Goal: Task Accomplishment & Management: Complete application form

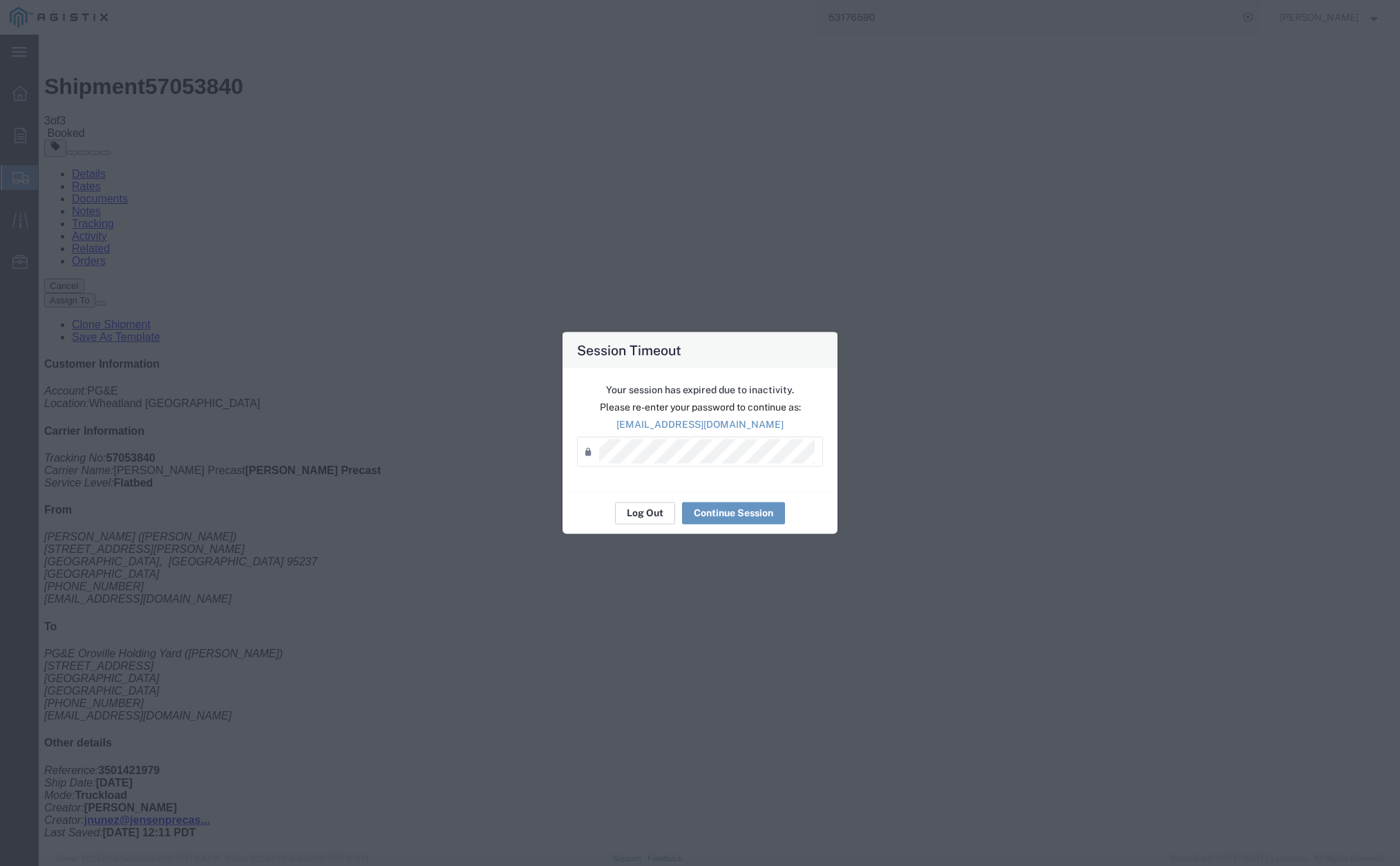
click at [653, 504] on button "Log Out" at bounding box center [644, 512] width 60 height 22
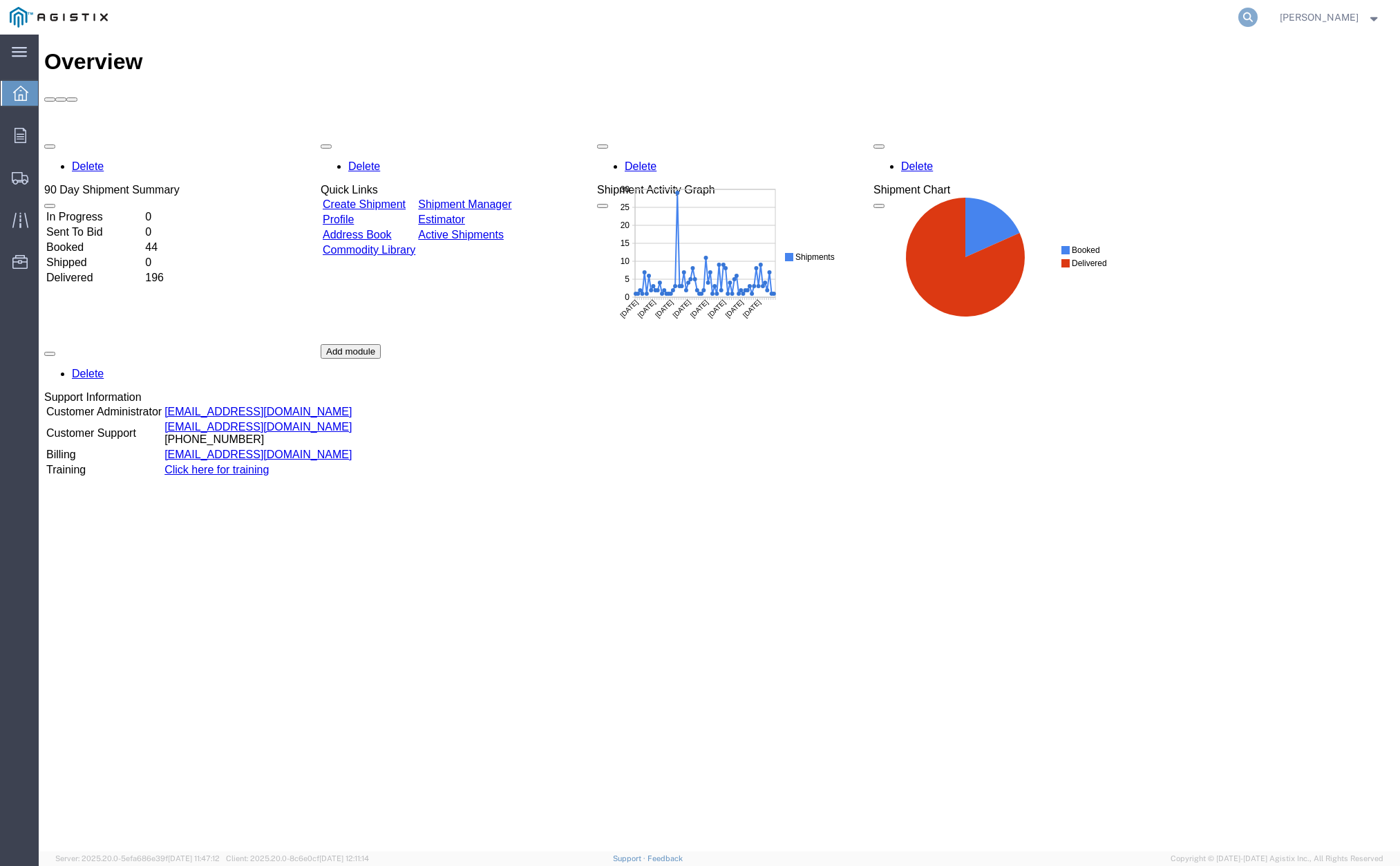
click at [1258, 18] on icon at bounding box center [1247, 17] width 19 height 19
click at [944, 14] on input "search" at bounding box center [1027, 17] width 420 height 33
paste input "56952479"
type input "56952479"
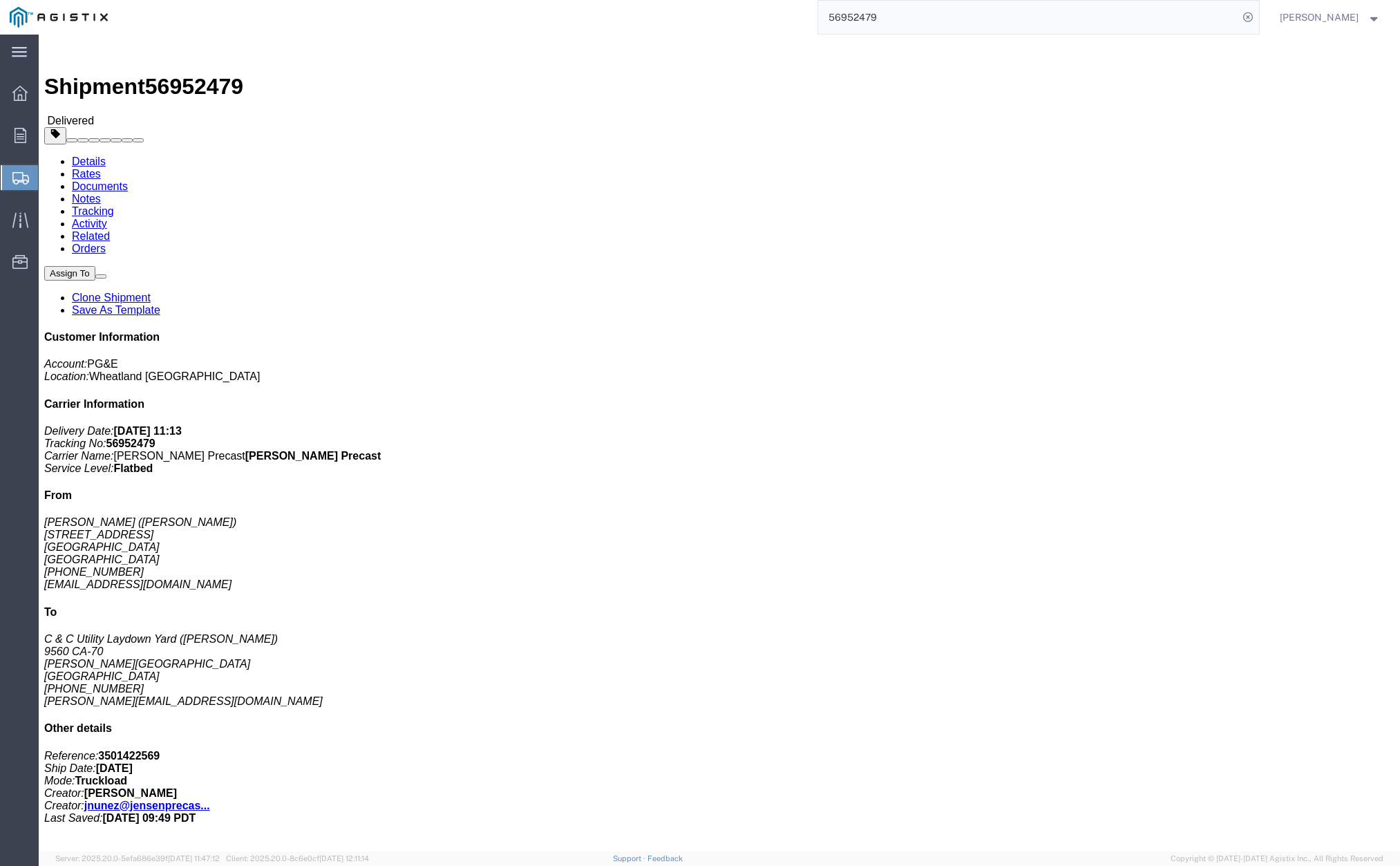
click button
click link "Clone Shipment"
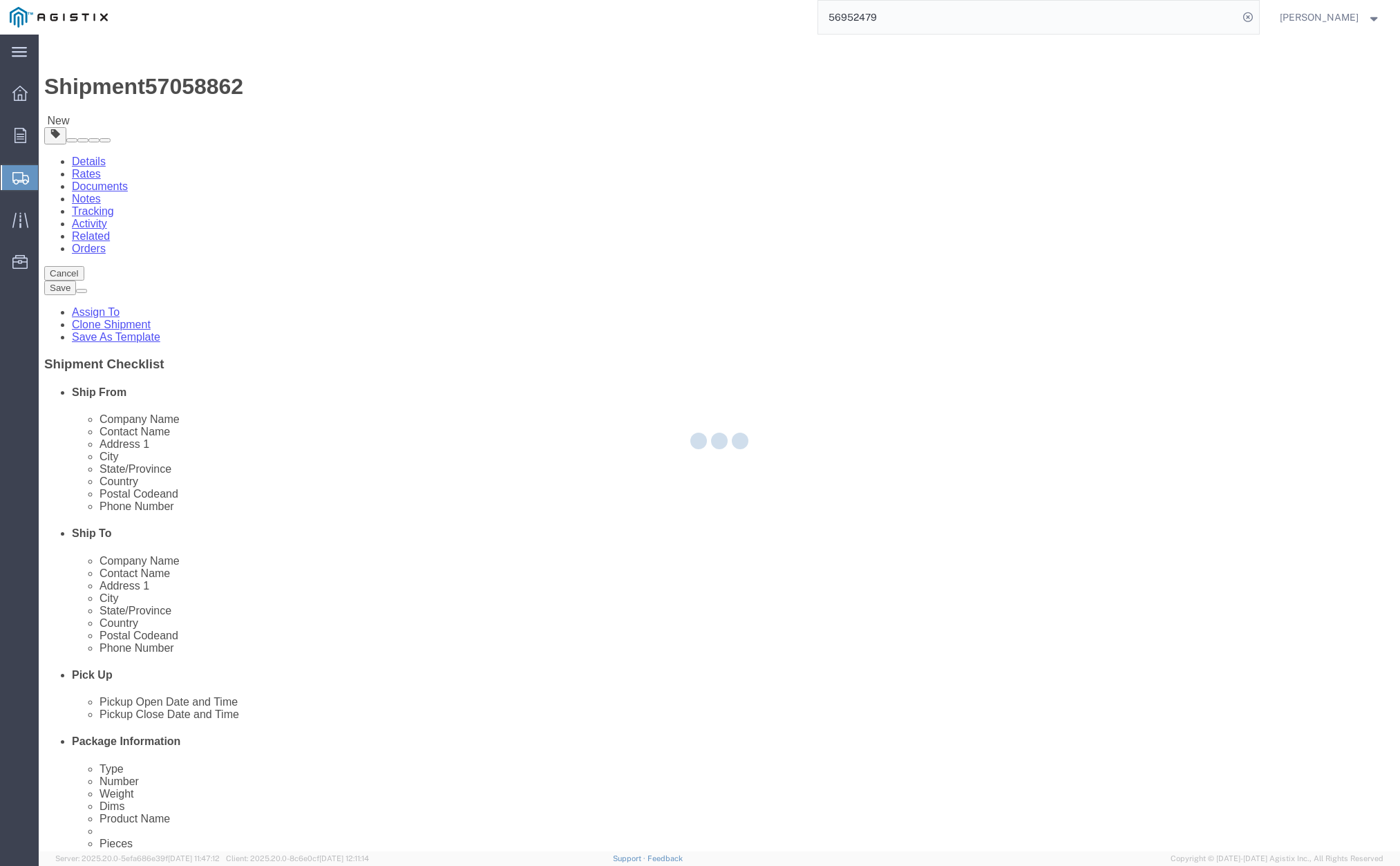
select select
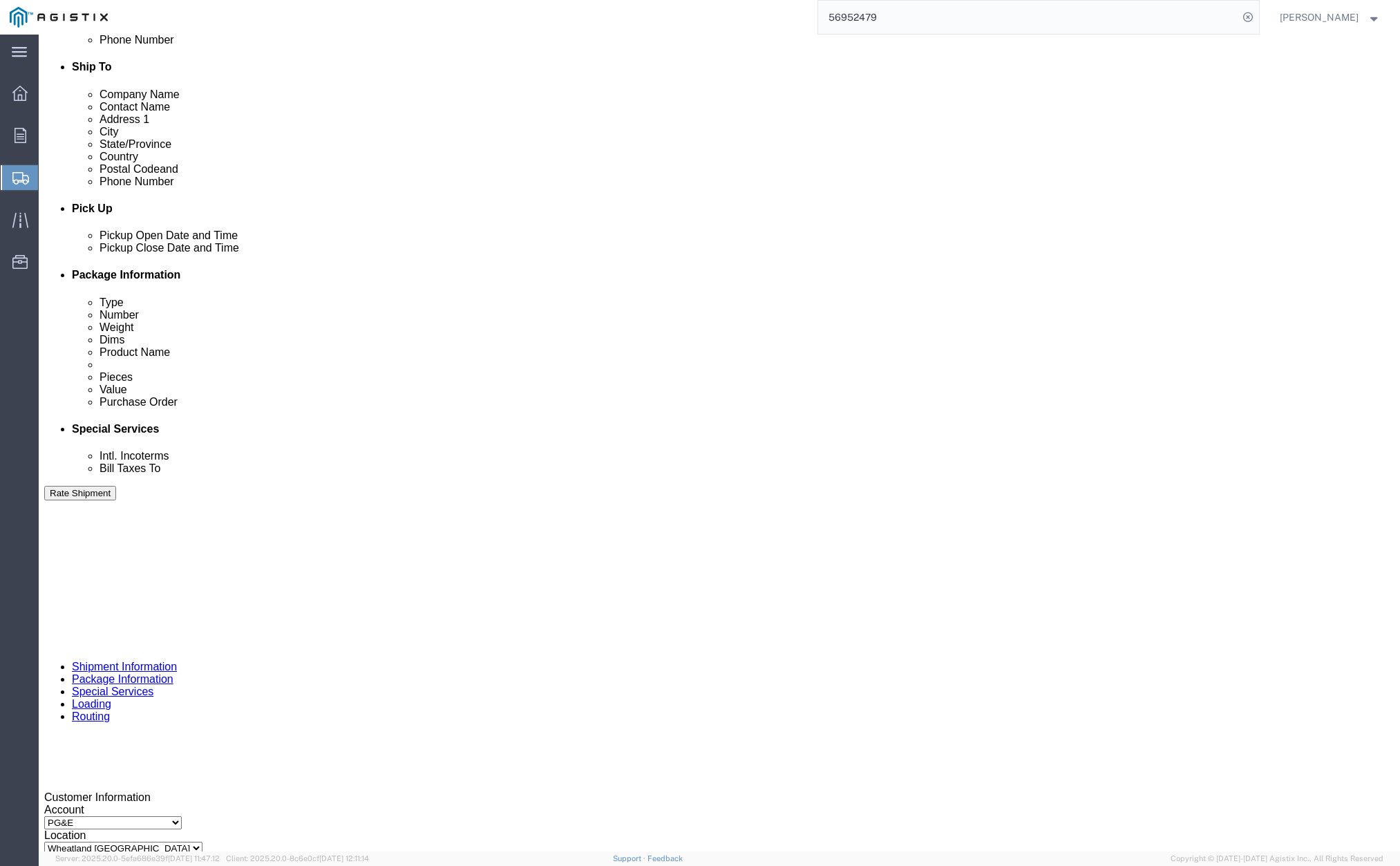
click div "[DATE] 4:43 PM"
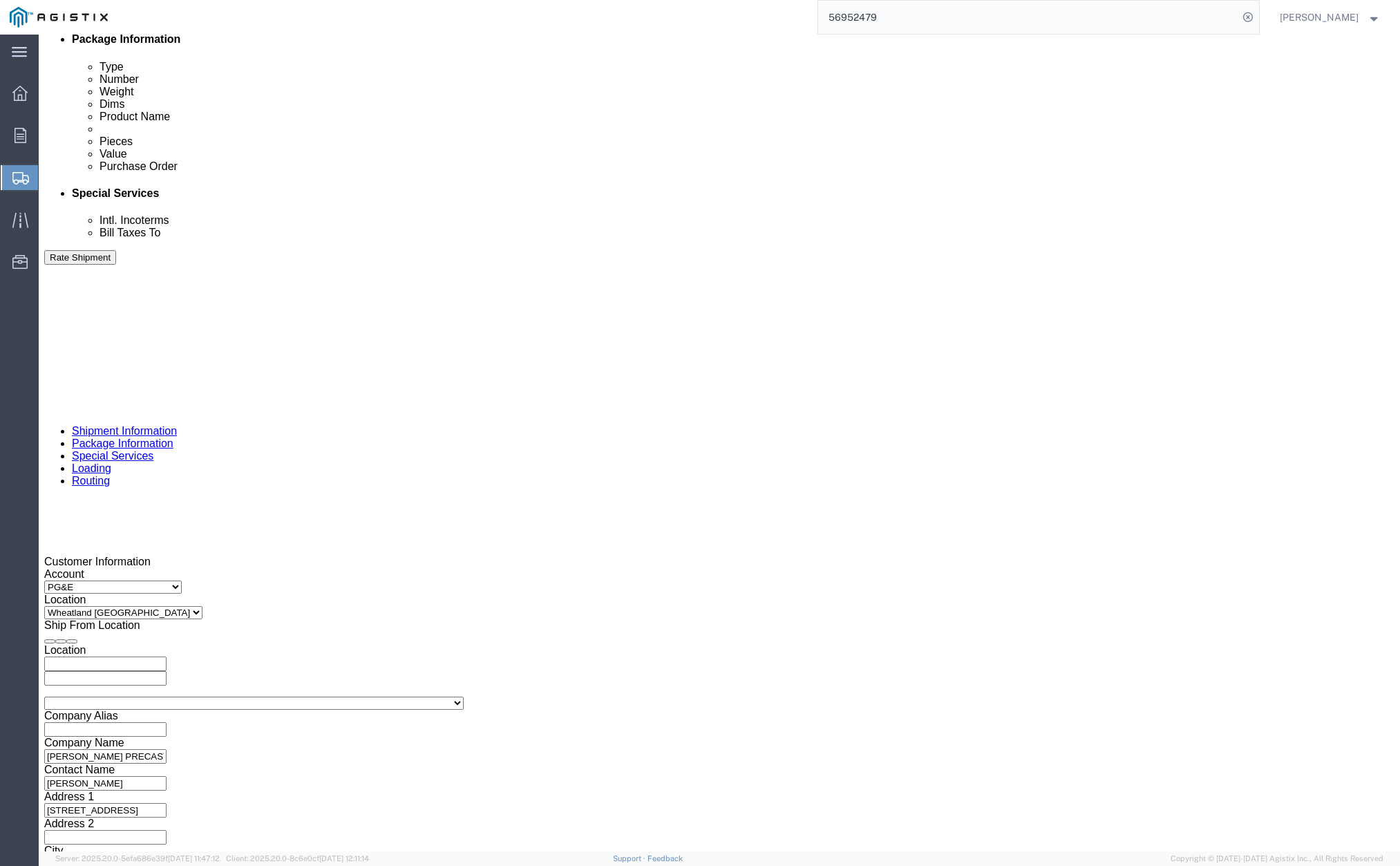
click div "Customer Information Account Select [PERSON_NAME] PRECAST PG&E Location Select …"
click div "[DATE] 4:43 PM"
click button "Apply"
click div "Pickup Close Date Pickup Close Time Pickup Close Date and Time [DATE] 5:43 PM"
click div "[DATE] 5:43 PM"
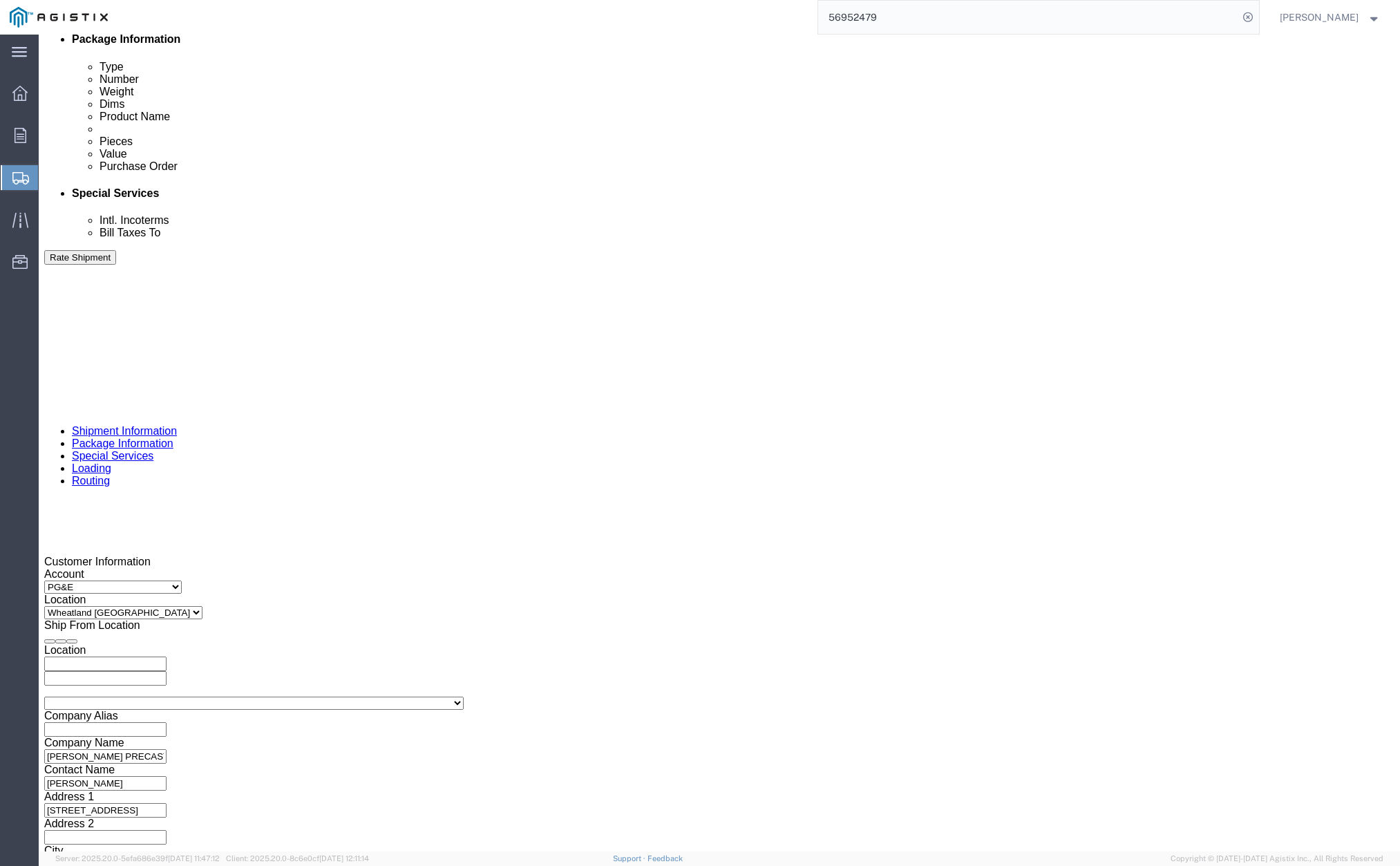
click button "Apply"
click div
click button "Apply"
click div
click button "Apply"
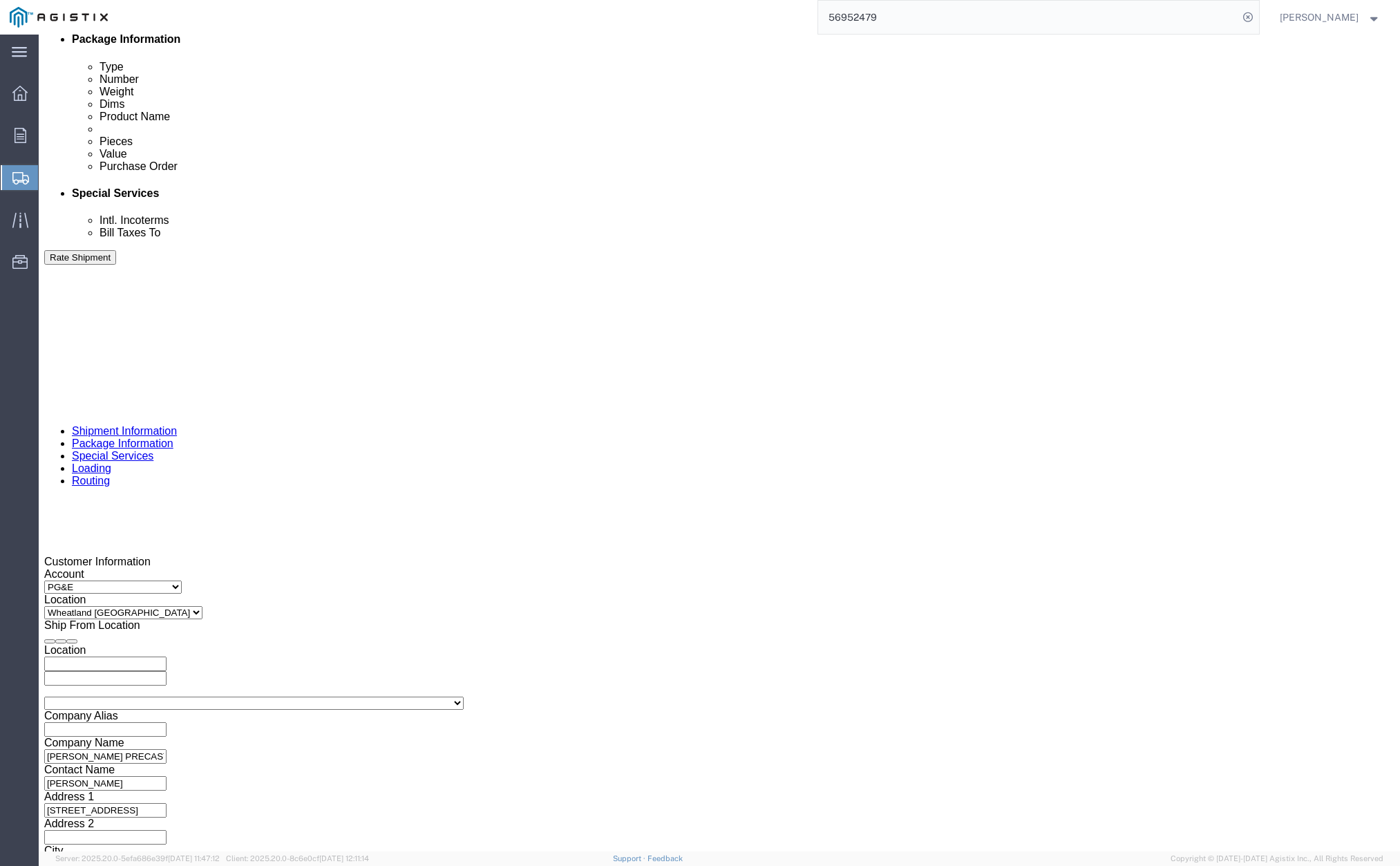
drag, startPoint x: 565, startPoint y: 481, endPoint x: 535, endPoint y: 451, distance: 42.4
click div "Select Account Type Activity ID Airline Appointment Number ASN Batch Request # …"
type input "414285"
click button "Continue"
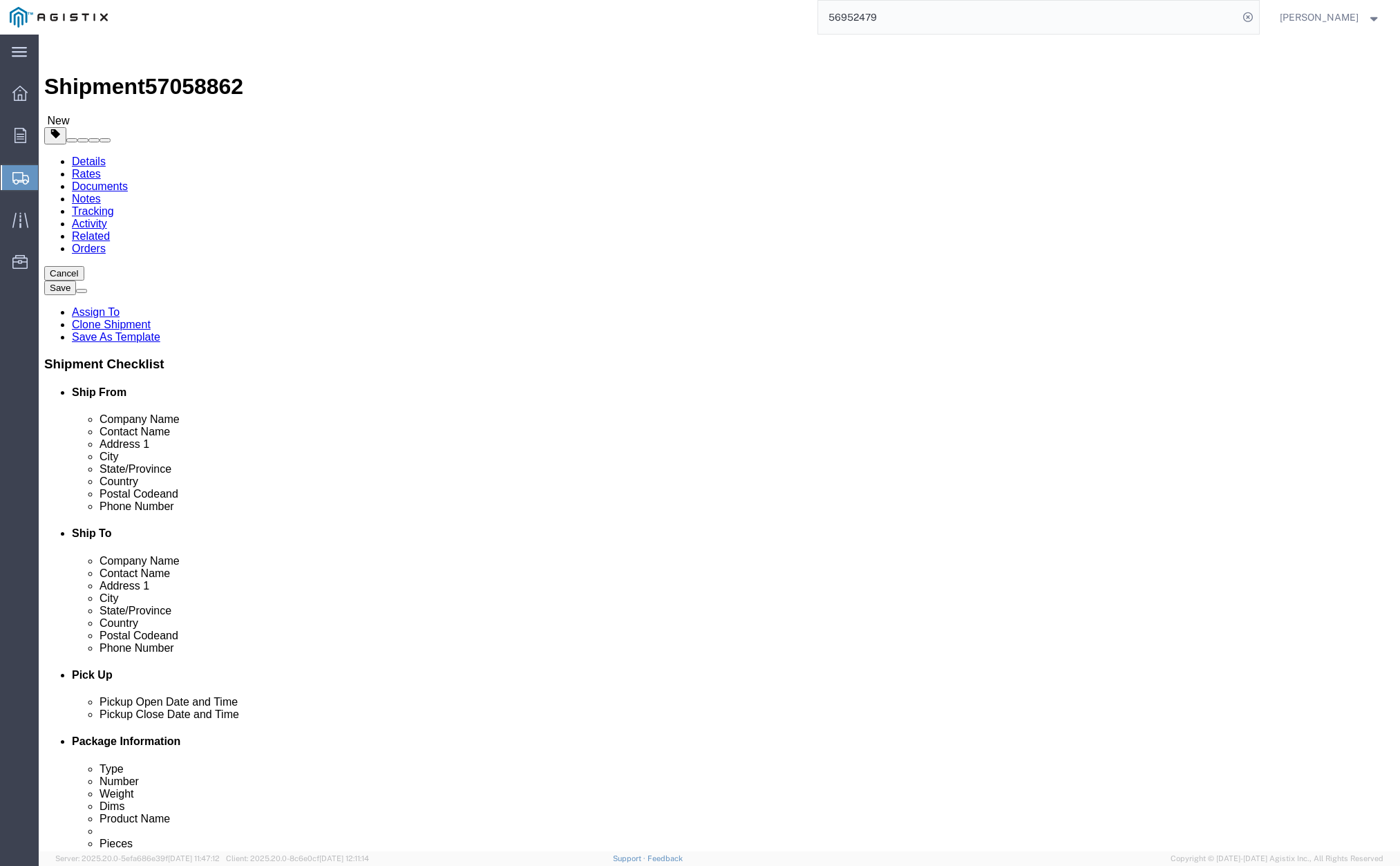
drag, startPoint x: 217, startPoint y: 320, endPoint x: 175, endPoint y: 318, distance: 42.0
click div "Dimensions Length 54.00 x Width 102.00 x Height 72.00 Select cm ft in"
type input "1"
drag, startPoint x: 274, startPoint y: 317, endPoint x: 298, endPoint y: 319, distance: 24.1
click div "Length 1 x Width 102.00 x Height 72.00 Select cm ft in"
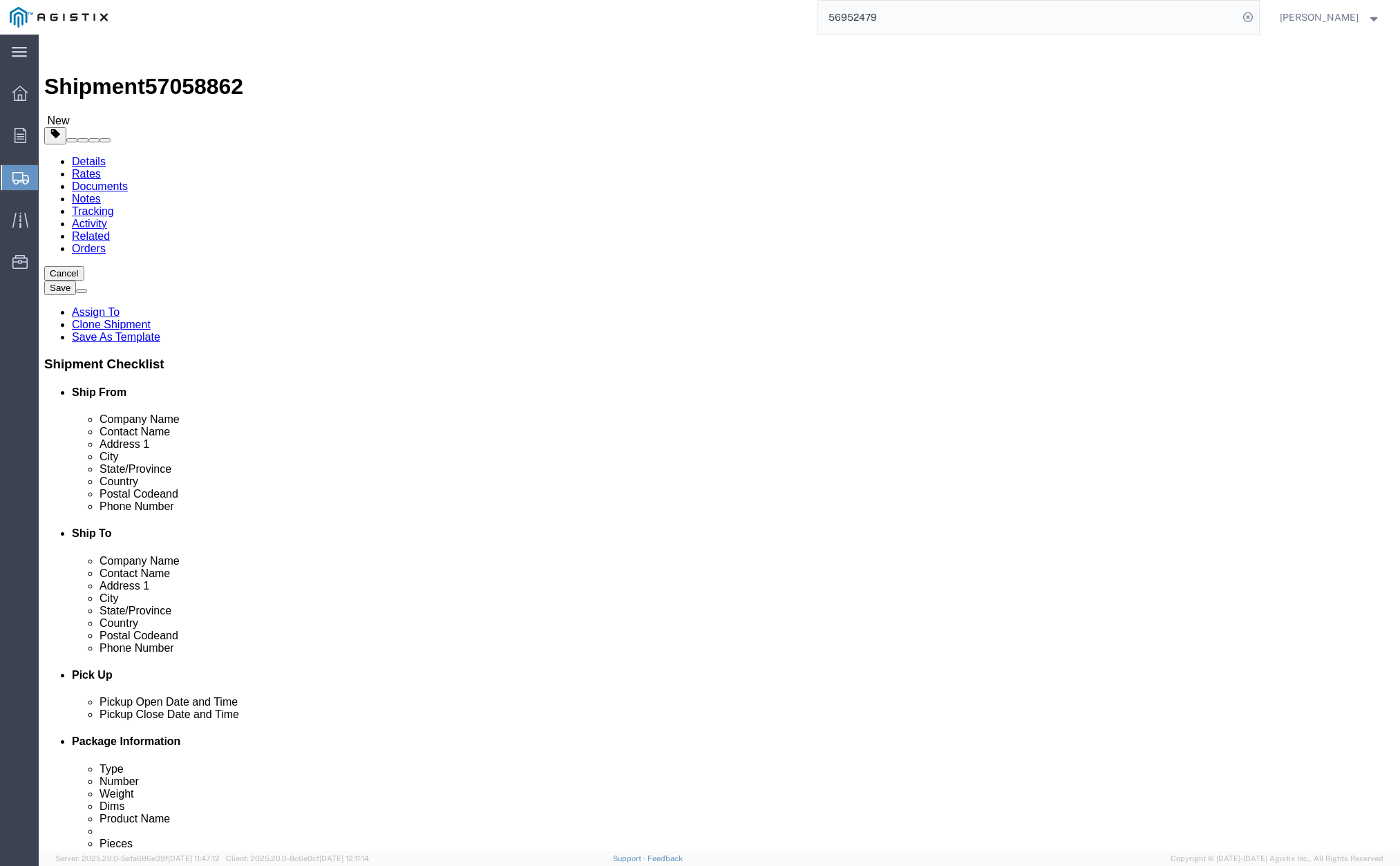
type input "1"
drag, startPoint x: 380, startPoint y: 322, endPoint x: 331, endPoint y: 319, distance: 49.1
click div "Length 1 x Width 1 x Height 72.00 Select cm ft in"
type input "1"
drag, startPoint x: 246, startPoint y: 348, endPoint x: 125, endPoint y: 341, distance: 121.2
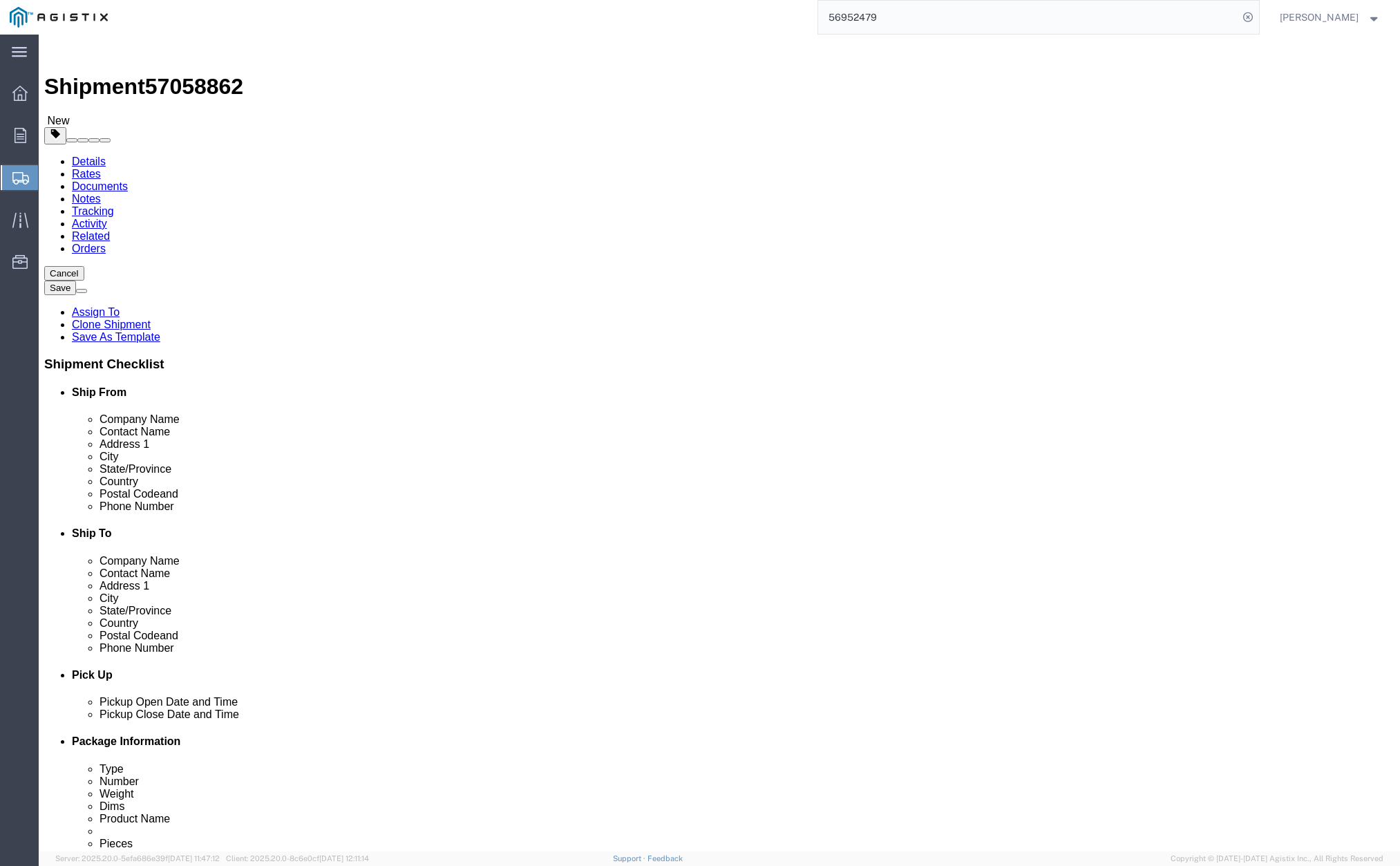
click div "Weight Total weight of packages in pounds or kilograms 20000.00 Select kgs lbs …"
type input "1"
click div "1 x Pallet(s) Standard (Not Stackable) Package Type Select Bulk Bundle(s) Cardb…"
click dd "1.00 USD"
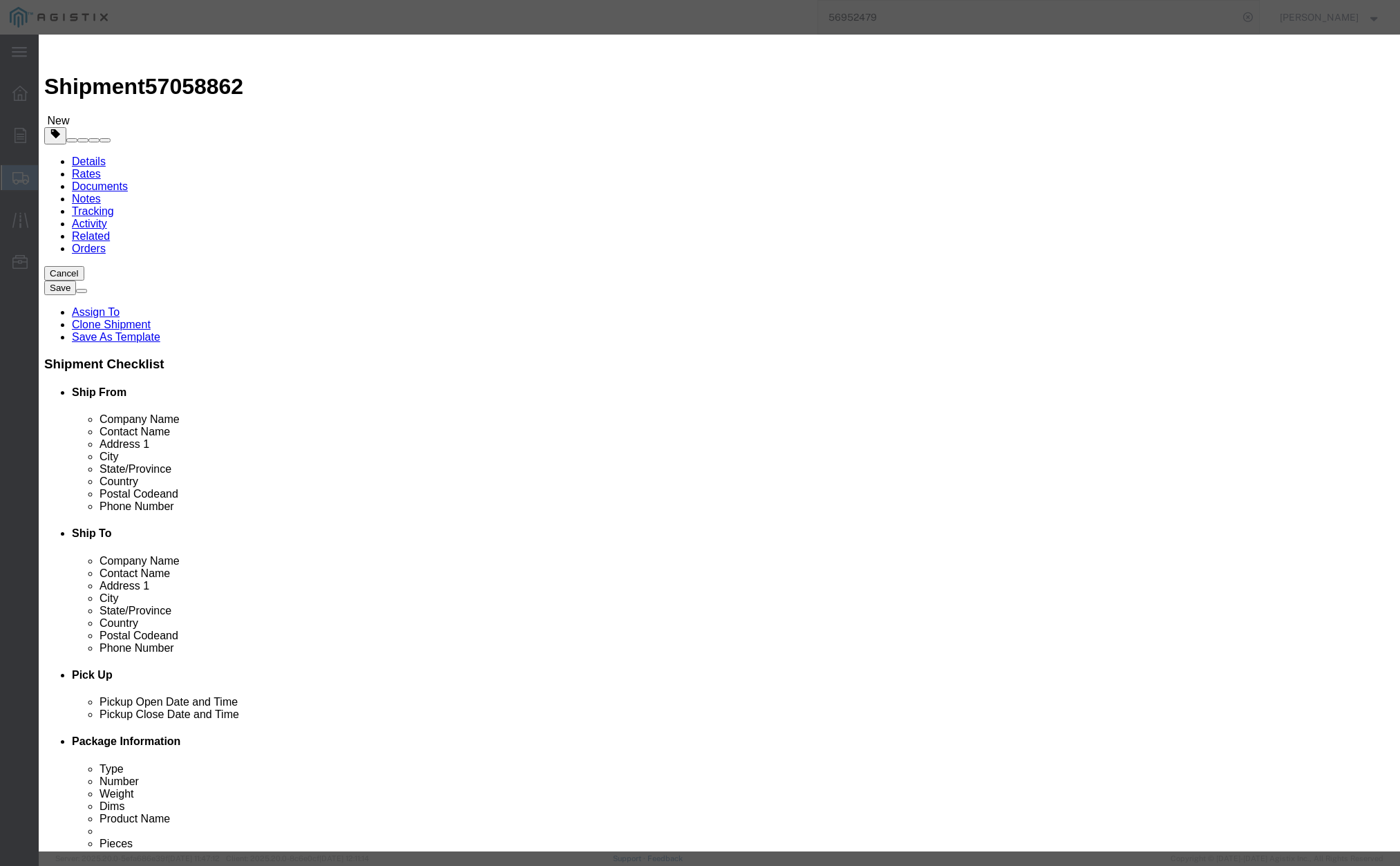
drag, startPoint x: 499, startPoint y: 101, endPoint x: 291, endPoint y: 104, distance: 208.0
click div "Commodity library Product Name # 7 SPLICE FVT ASSY Pieces 1.00 Select Bag Barre…"
type input "BOOM TRUCK ONLY - MOVING MATERIAL"
click input "( 04-1666 )"
type input "( BOOM TRUCK )"
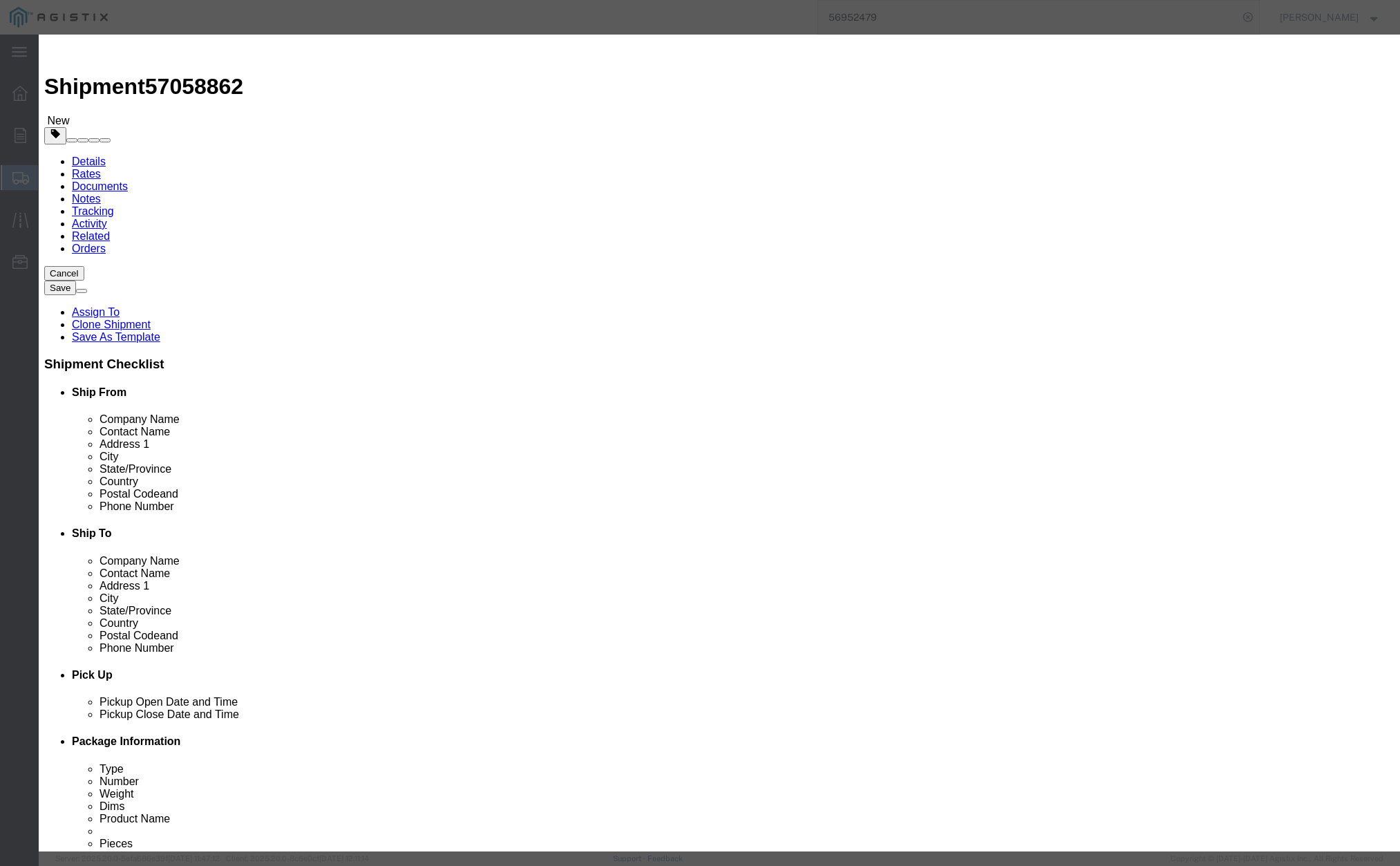
click button "Save & Close"
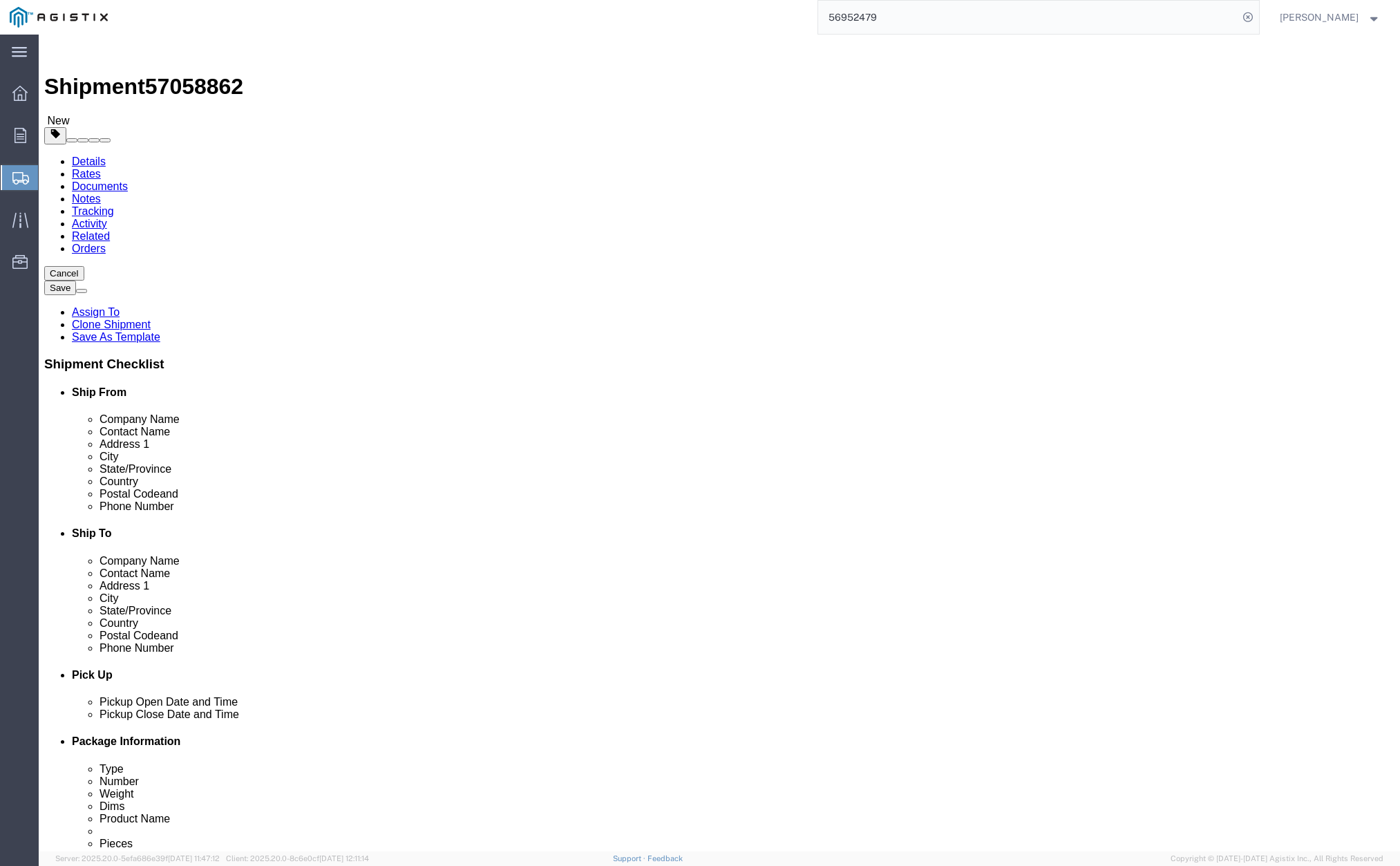
click button "Rate Shipment"
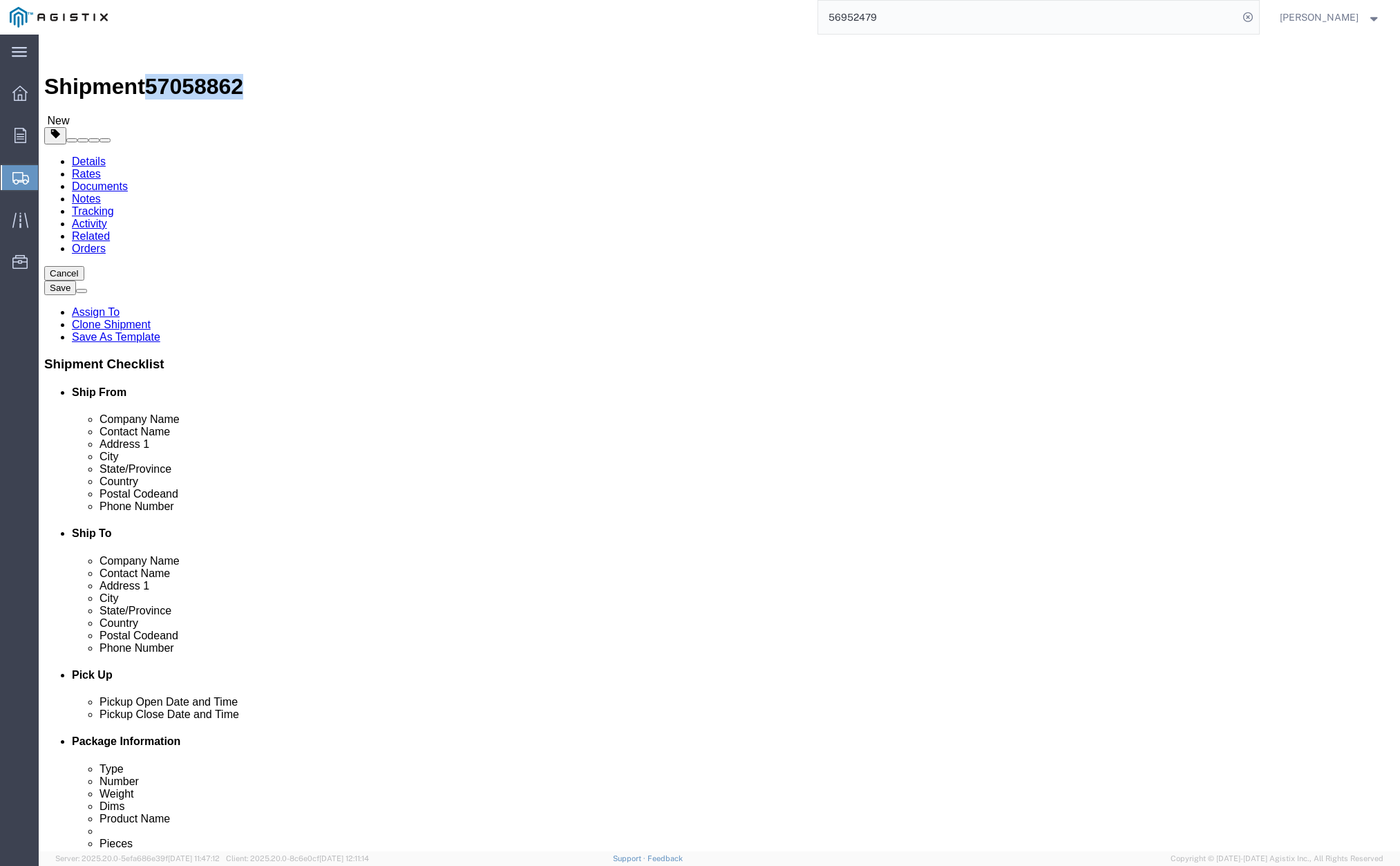
drag, startPoint x: 225, startPoint y: 47, endPoint x: 161, endPoint y: 49, distance: 64.0
click at [157, 74] on span "57058862" at bounding box center [193, 86] width 98 height 25
copy span "57058862"
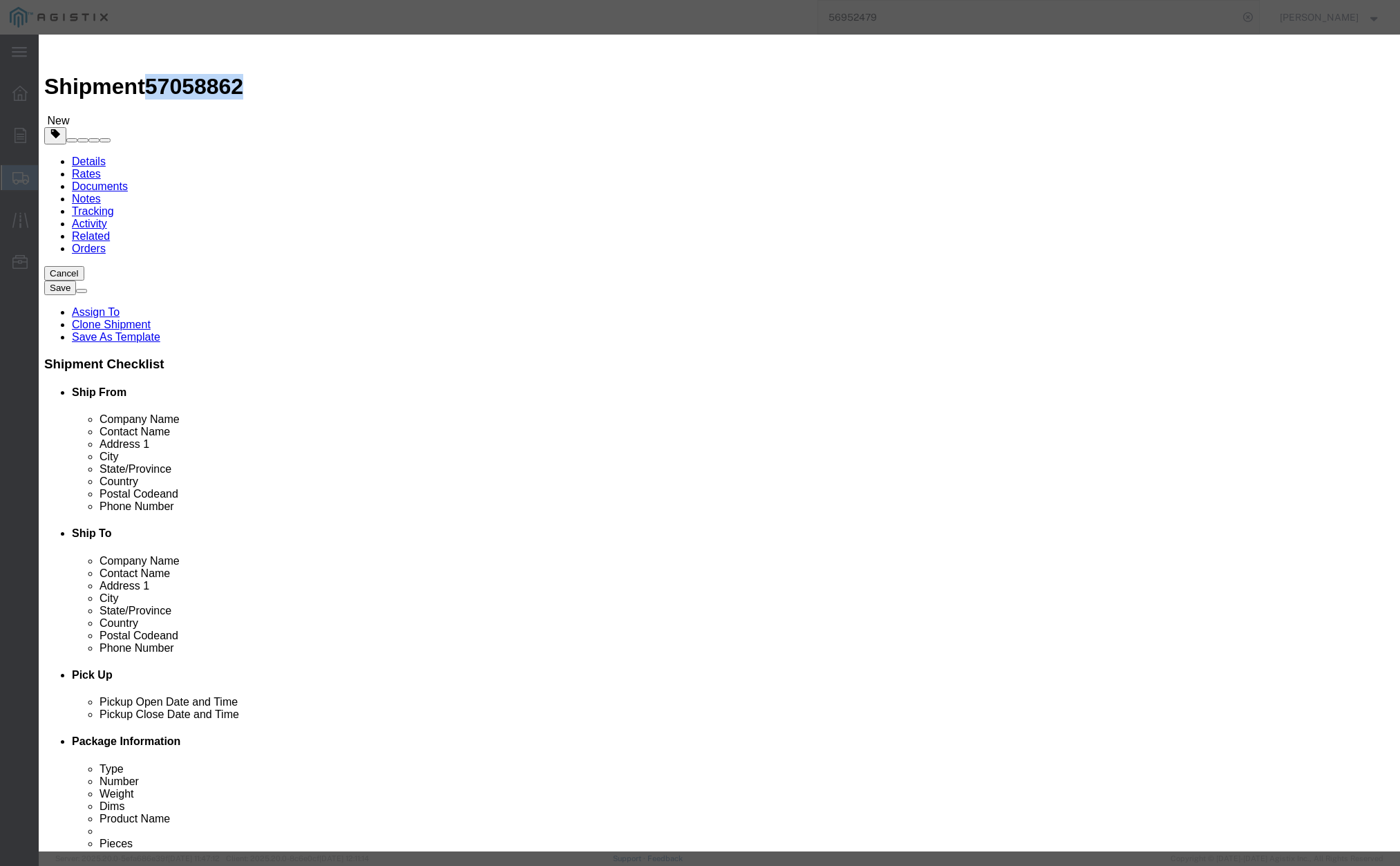
select select "13033"
select select "28442"
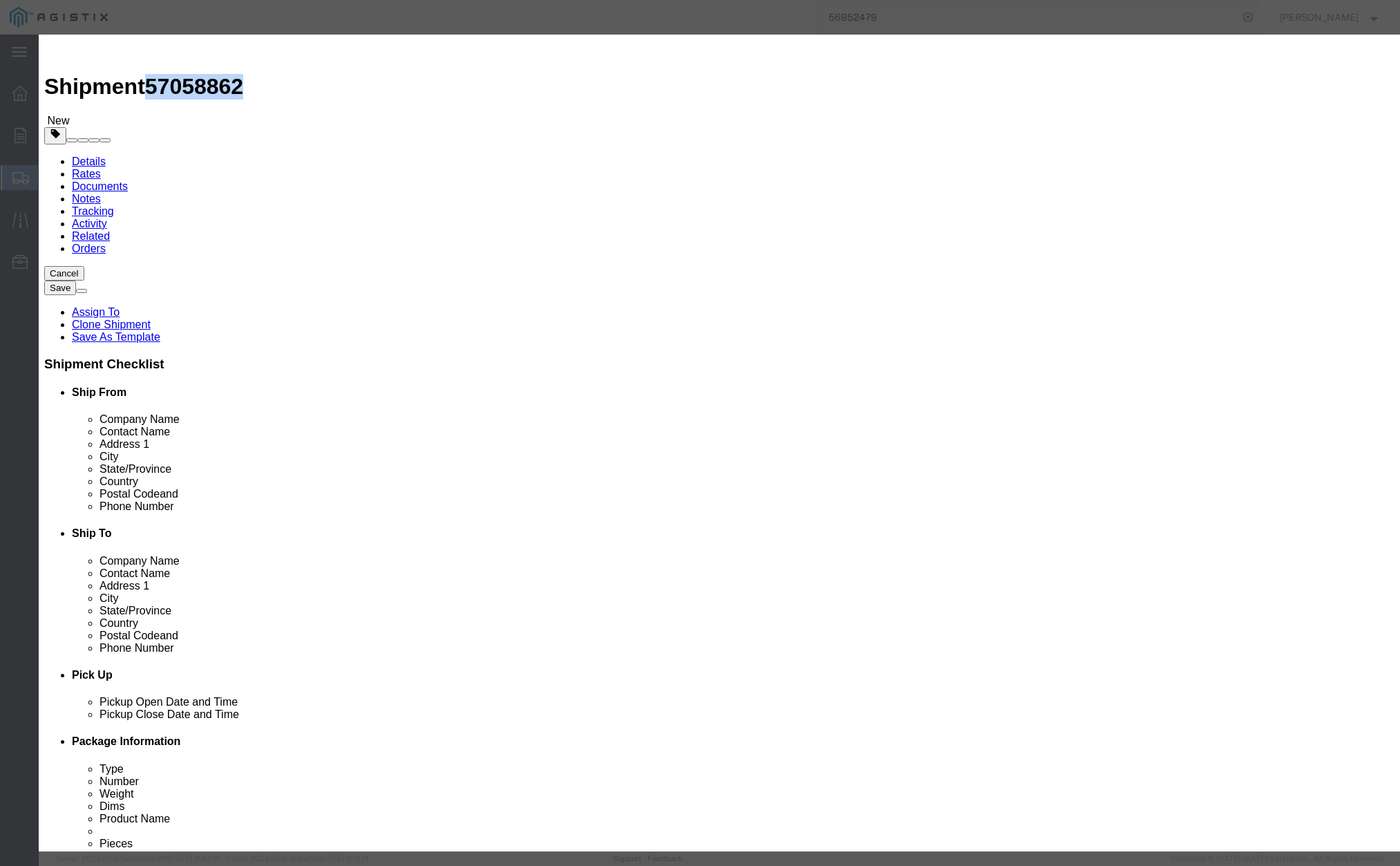
paste input "57058862"
type input "57058862"
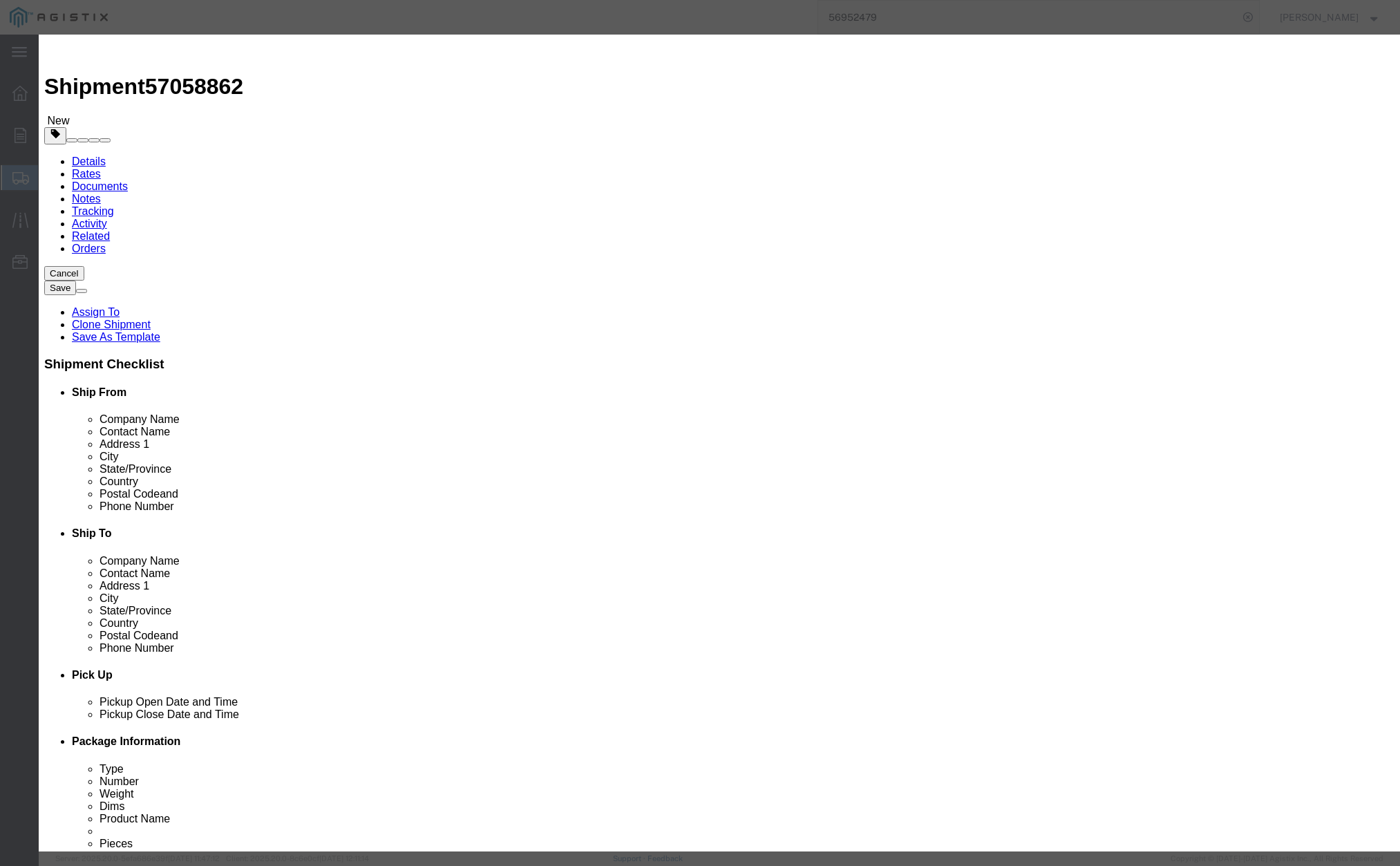
type input "j"
type input "[PERSON_NAME]"
type input "916.992.8124"
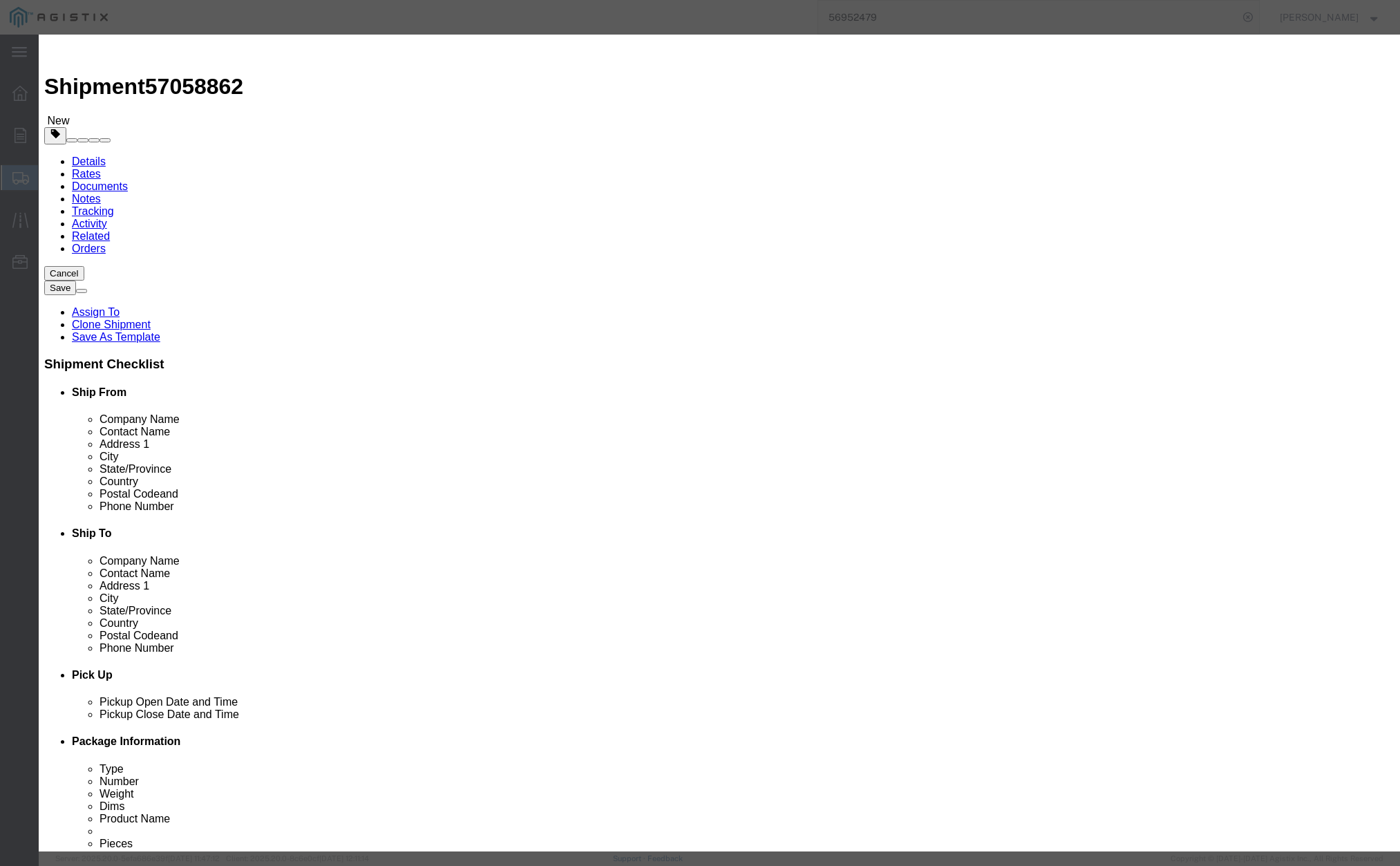
select select "0900"
